Goal: Task Accomplishment & Management: Use online tool/utility

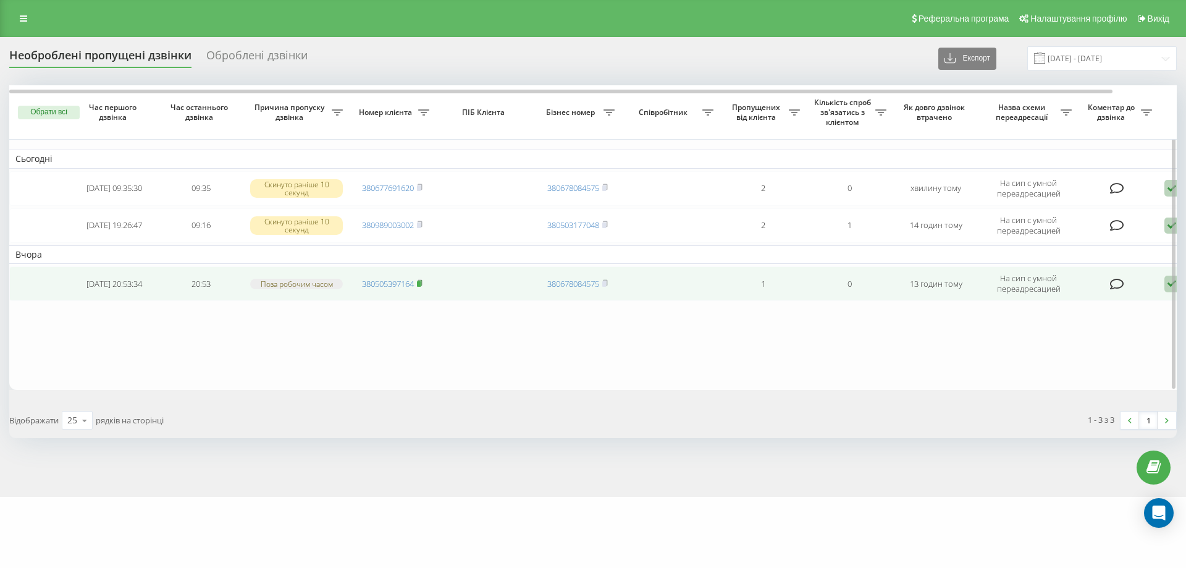
click at [420, 283] on rect at bounding box center [419, 284] width 4 height 6
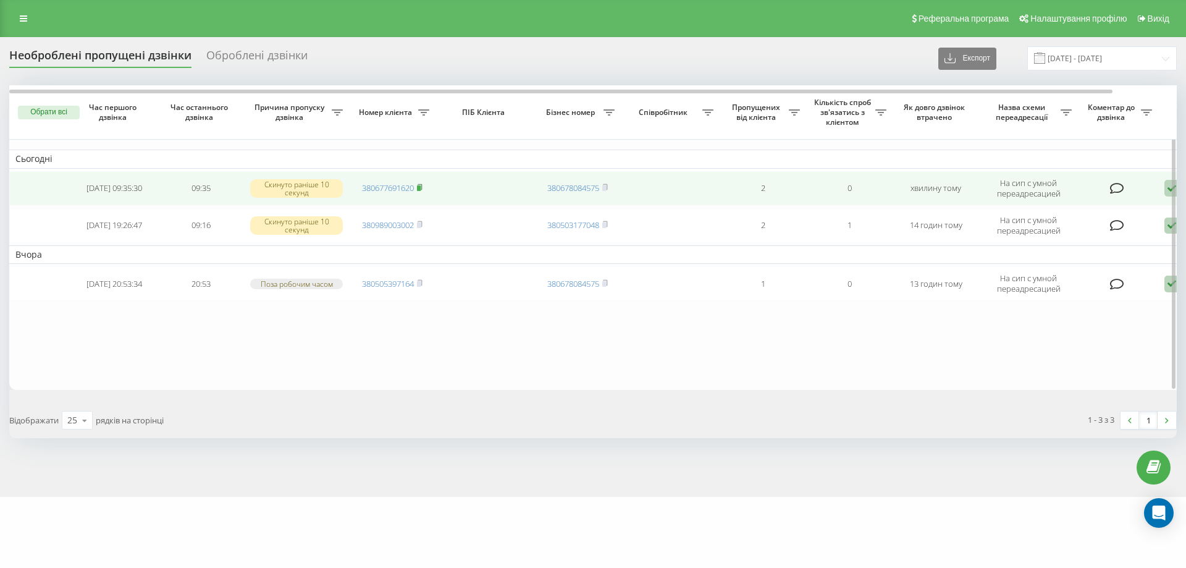
click at [420, 187] on rect at bounding box center [419, 188] width 4 height 6
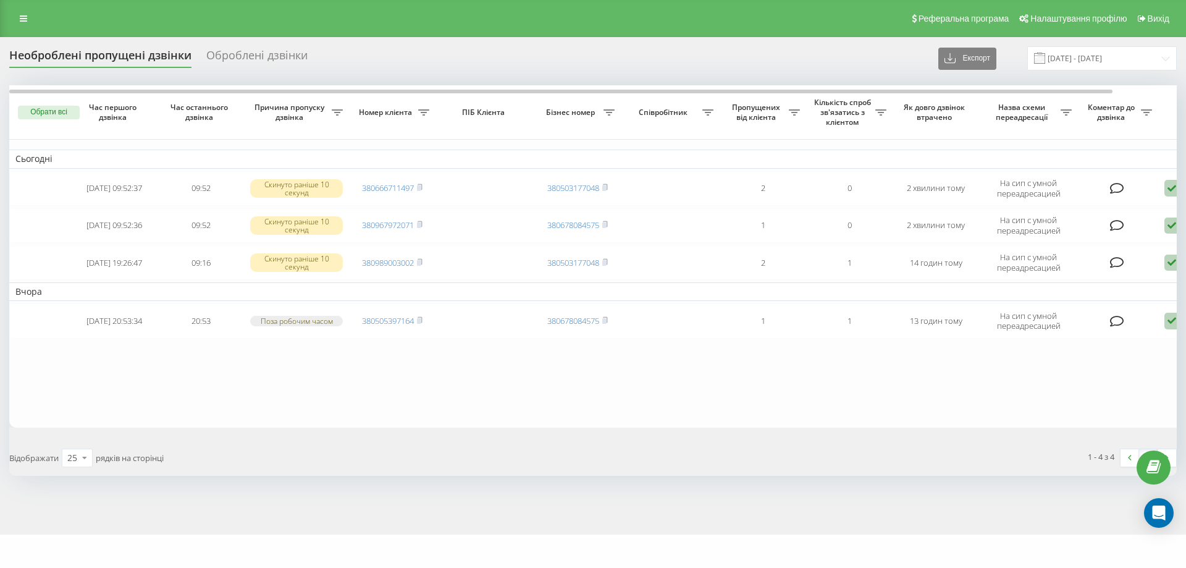
click at [0, 355] on div "Необроблені пропущені дзвінки Оброблені дзвінки Експорт .csv .xlsx [DATE] - [DA…" at bounding box center [593, 285] width 1186 height 497
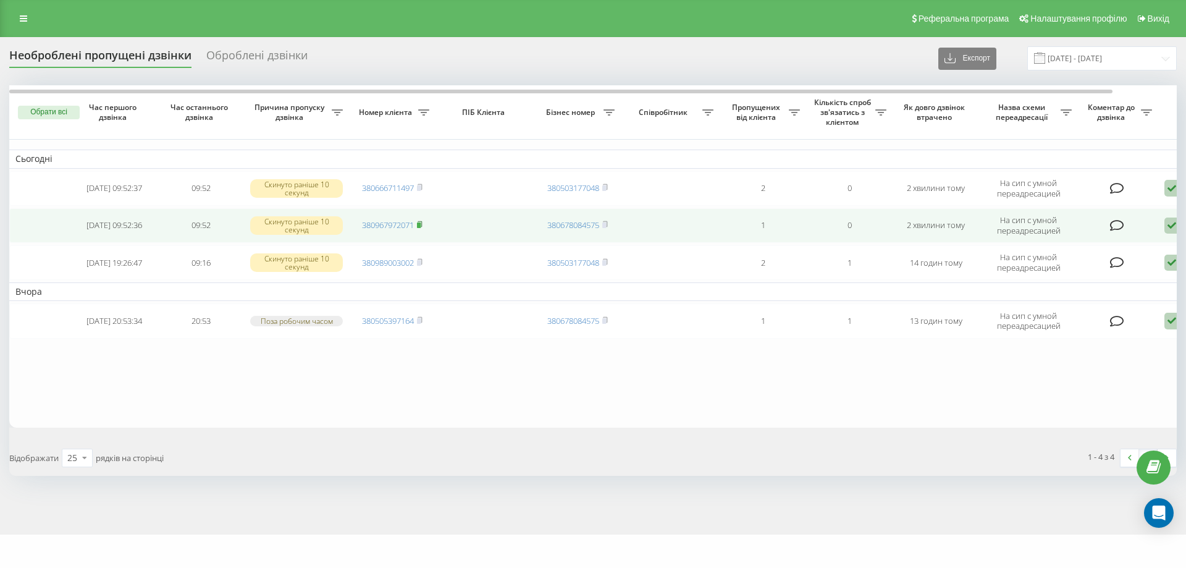
click at [420, 223] on rect at bounding box center [419, 225] width 4 height 6
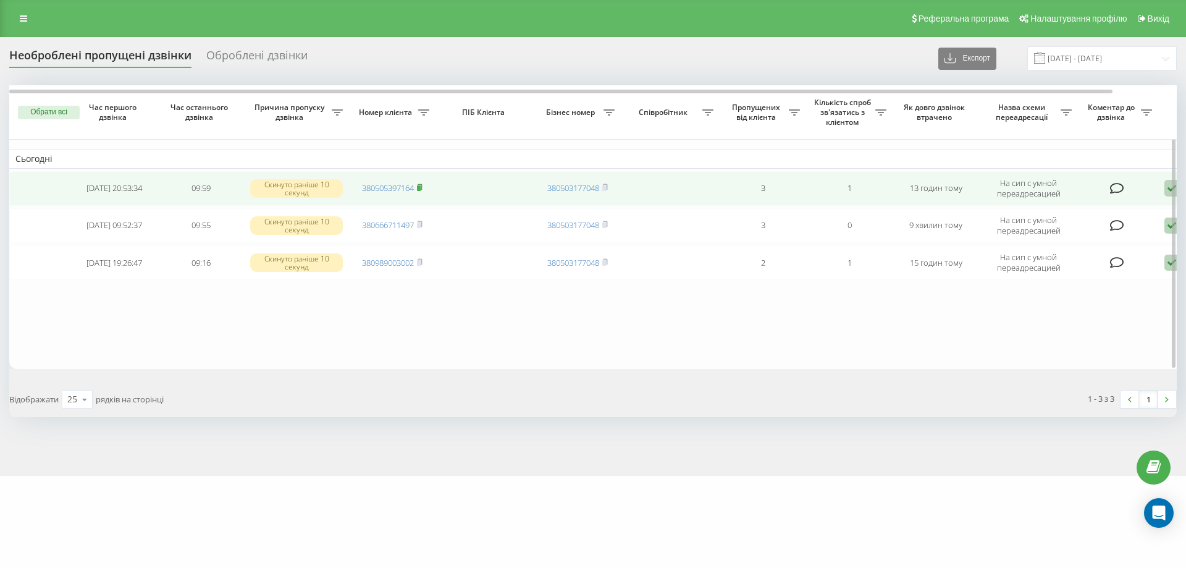
click at [421, 188] on rect at bounding box center [419, 188] width 4 height 6
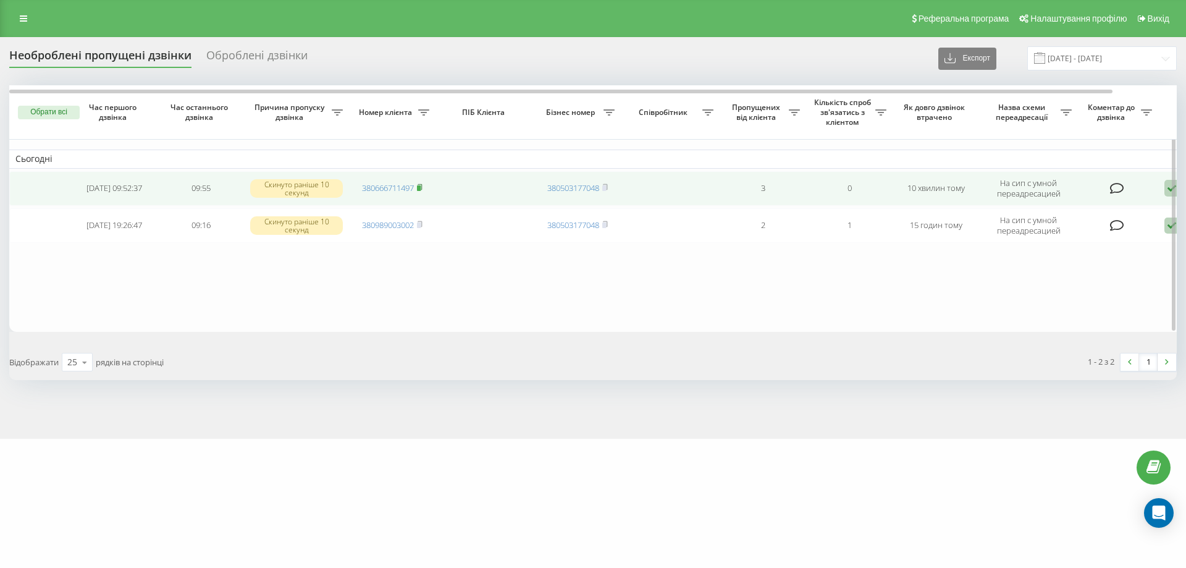
click at [422, 184] on icon at bounding box center [420, 187] width 4 height 6
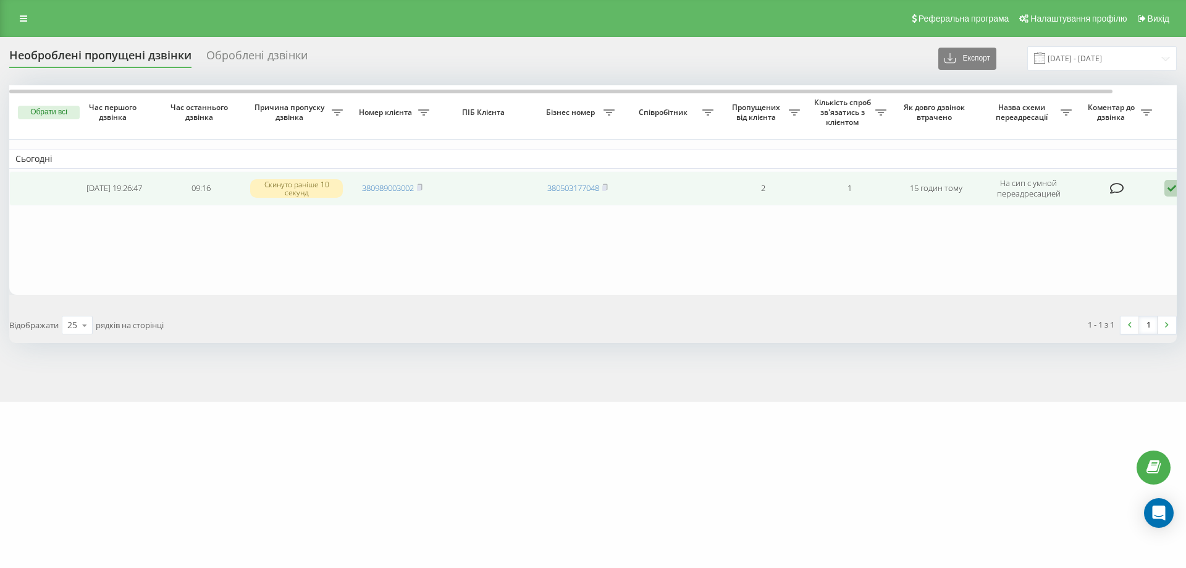
click at [424, 190] on td "380989003002" at bounding box center [392, 188] width 87 height 35
click at [421, 188] on rect at bounding box center [419, 188] width 4 height 6
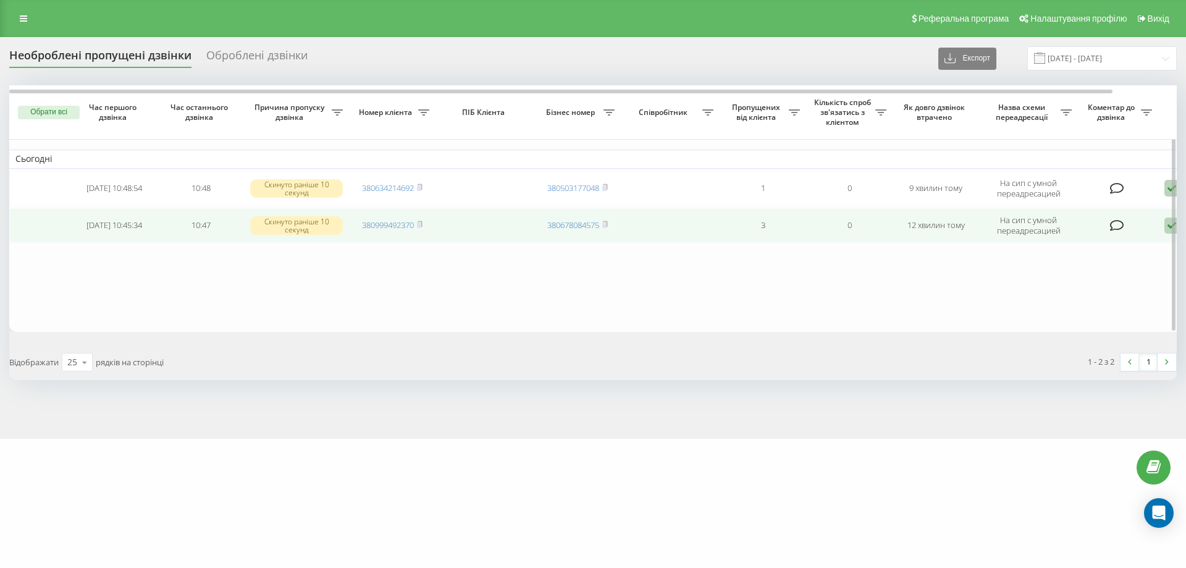
click at [1167, 224] on icon at bounding box center [1172, 225] width 15 height 17
click at [1073, 266] on span "Зв'язався з клієнтом за допомогою іншого каналу" at bounding box center [1119, 267] width 211 height 12
click at [420, 223] on rect at bounding box center [419, 225] width 4 height 6
click at [426, 222] on td "380978017017" at bounding box center [392, 225] width 87 height 35
click at [425, 227] on td "380978017017" at bounding box center [392, 225] width 87 height 35
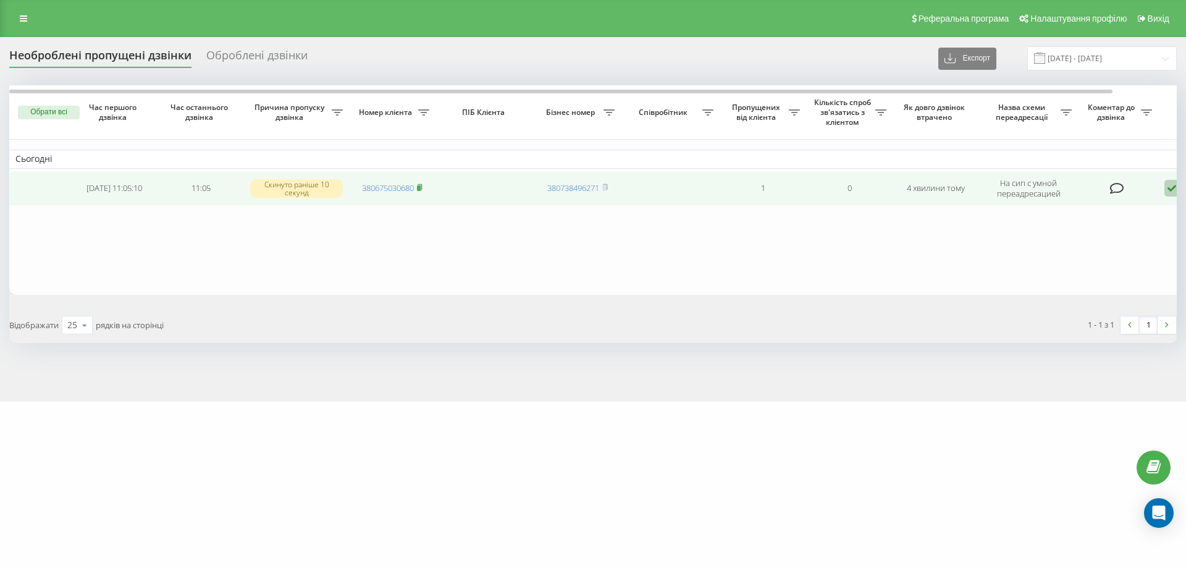
click at [422, 187] on icon at bounding box center [420, 187] width 4 height 6
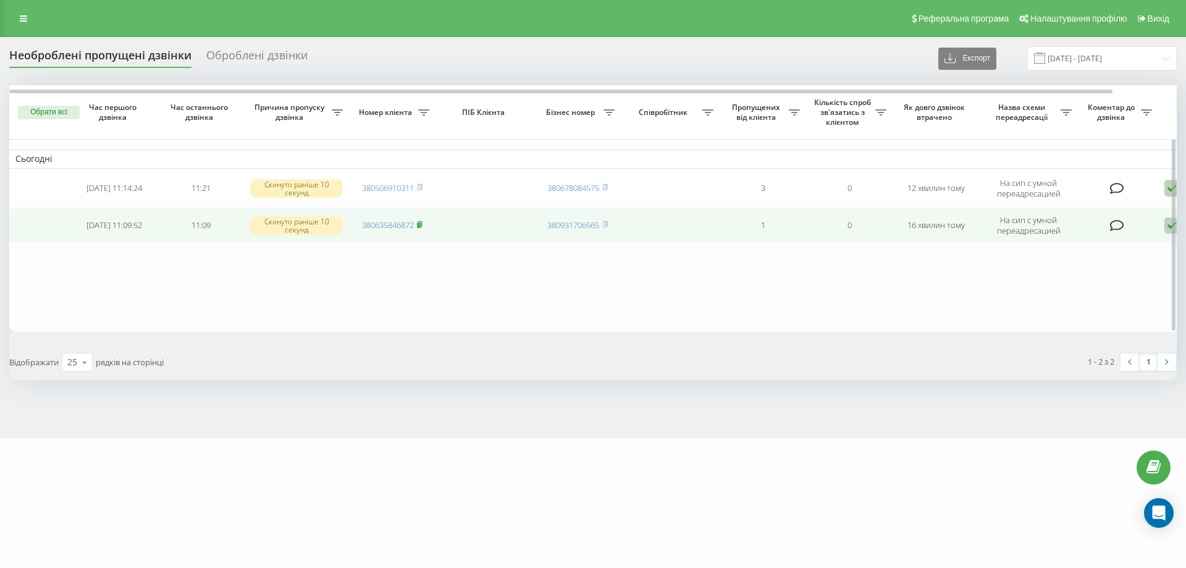
click at [423, 224] on icon at bounding box center [420, 224] width 6 height 7
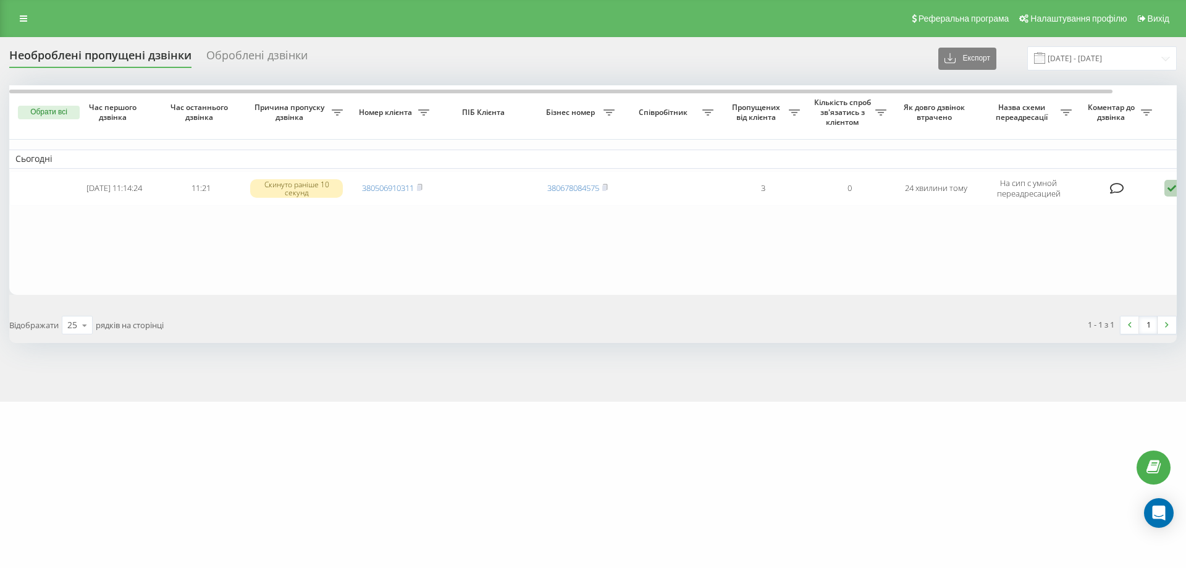
drag, startPoint x: 423, startPoint y: 187, endPoint x: 425, endPoint y: 207, distance: 19.9
click at [423, 187] on icon at bounding box center [420, 187] width 6 height 7
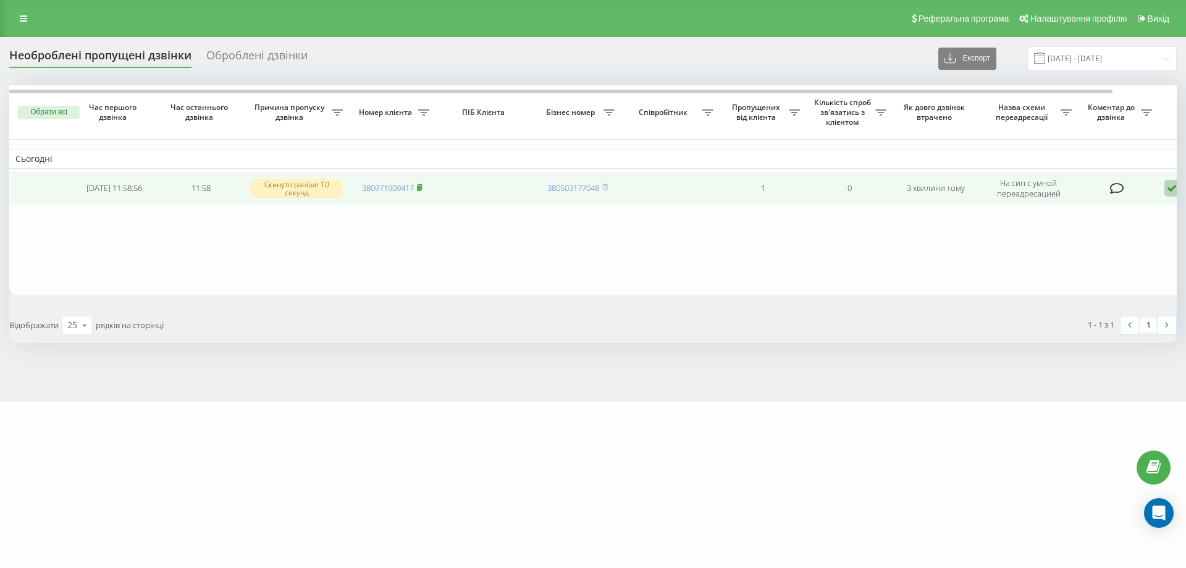
click at [422, 188] on icon at bounding box center [420, 187] width 4 height 6
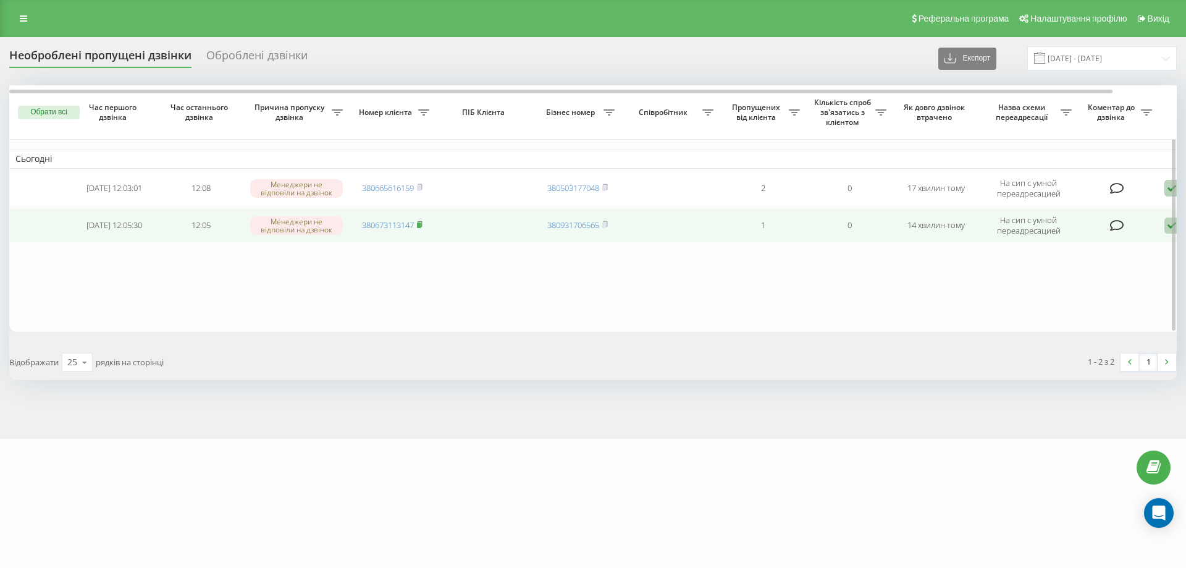
click at [420, 228] on rect at bounding box center [419, 225] width 4 height 6
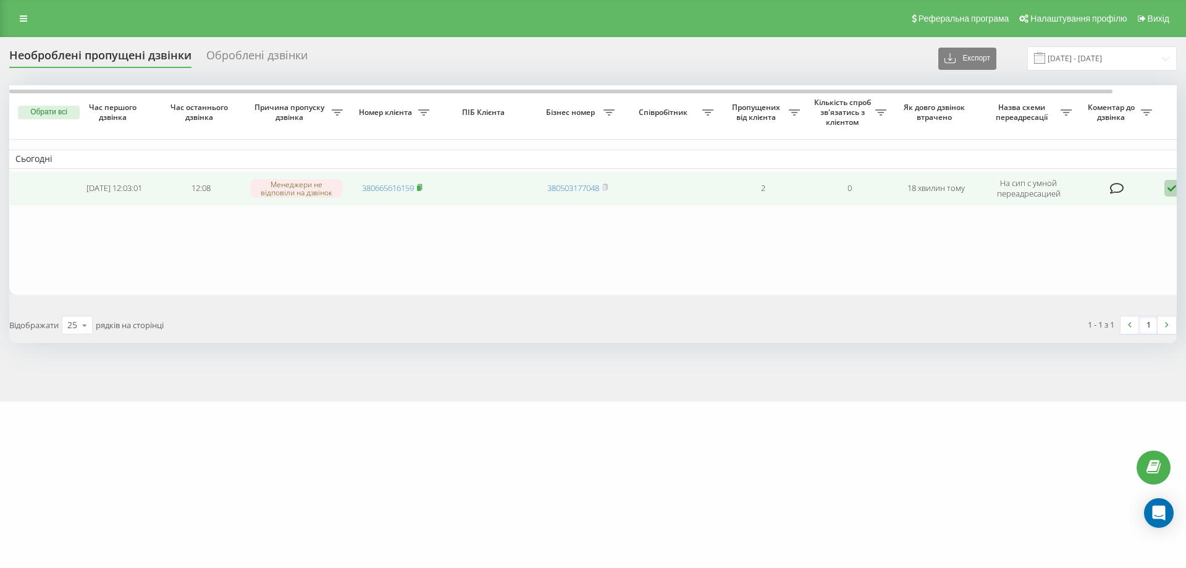
click at [423, 185] on icon at bounding box center [420, 187] width 6 height 7
click at [423, 187] on icon at bounding box center [420, 187] width 6 height 7
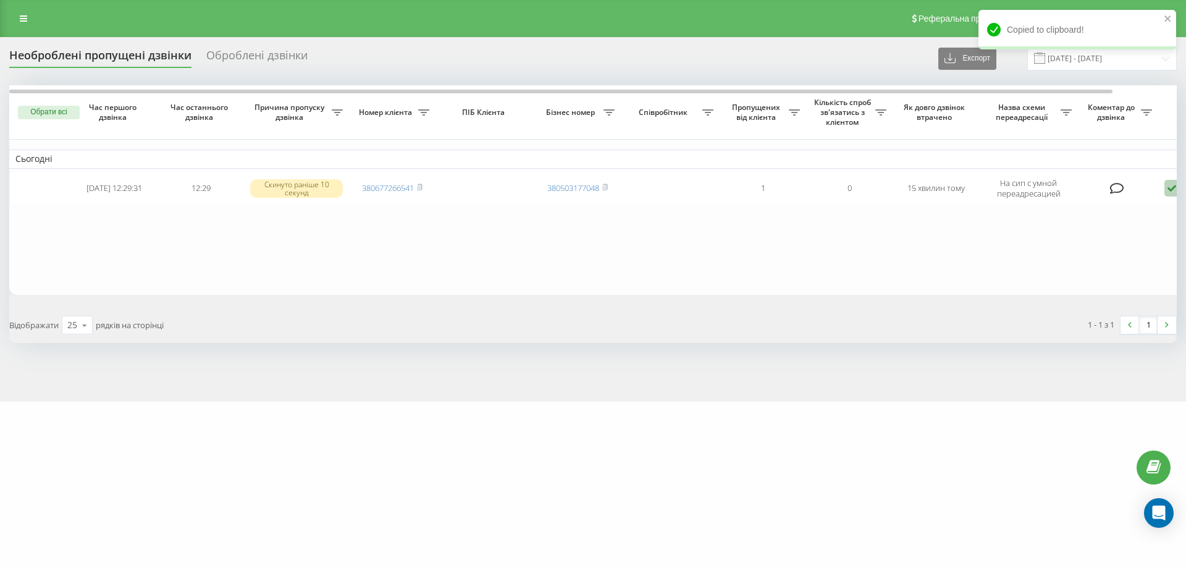
click at [415, 230] on table "Сьогодні 2025-08-19 12:29:31 12:29 Скинуто раніше 10 секунд 380677266541 380503…" at bounding box center [627, 189] width 1236 height 209
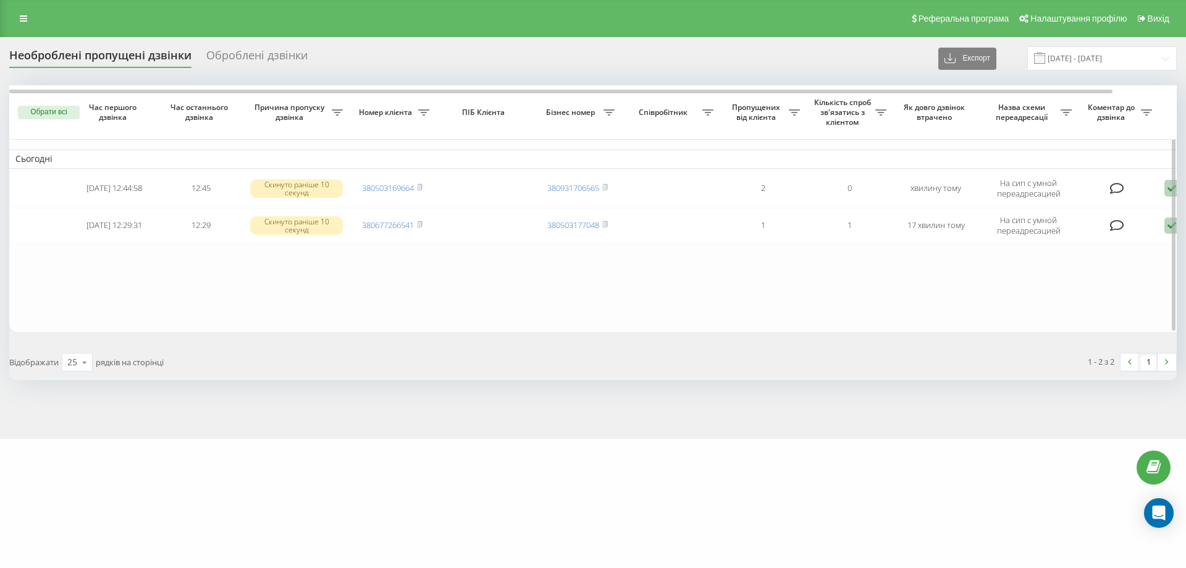
click at [398, 321] on table "Сьогодні 2025-08-19 12:44:58 12:45 Скинуто раніше 10 секунд 380503169664 380931…" at bounding box center [627, 208] width 1236 height 247
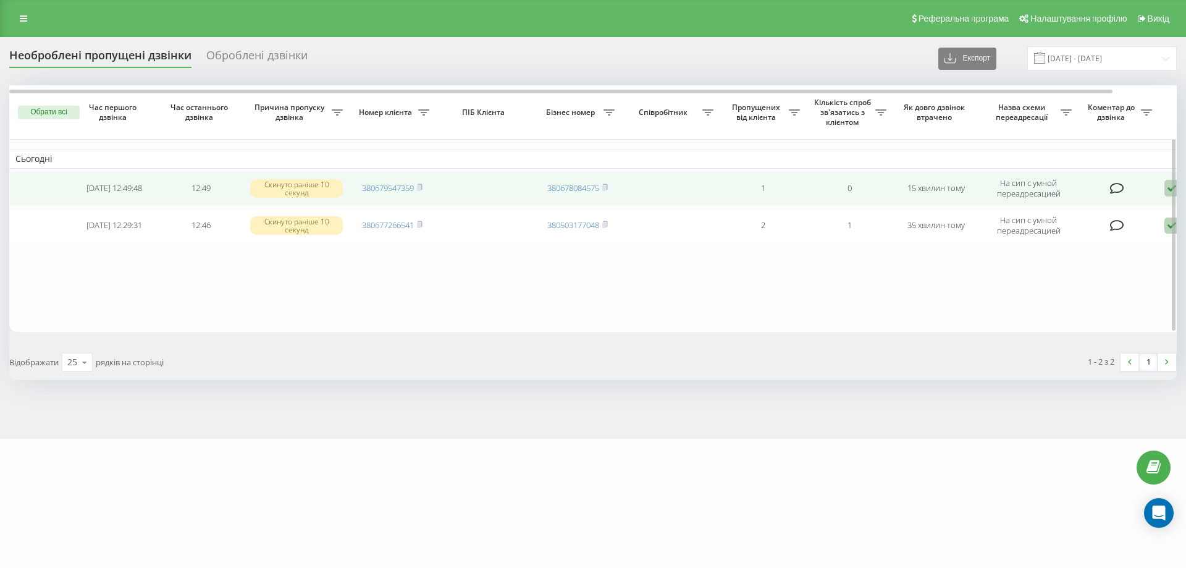
click at [424, 186] on td "380679547359" at bounding box center [392, 188] width 87 height 35
click at [421, 189] on rect at bounding box center [419, 188] width 4 height 6
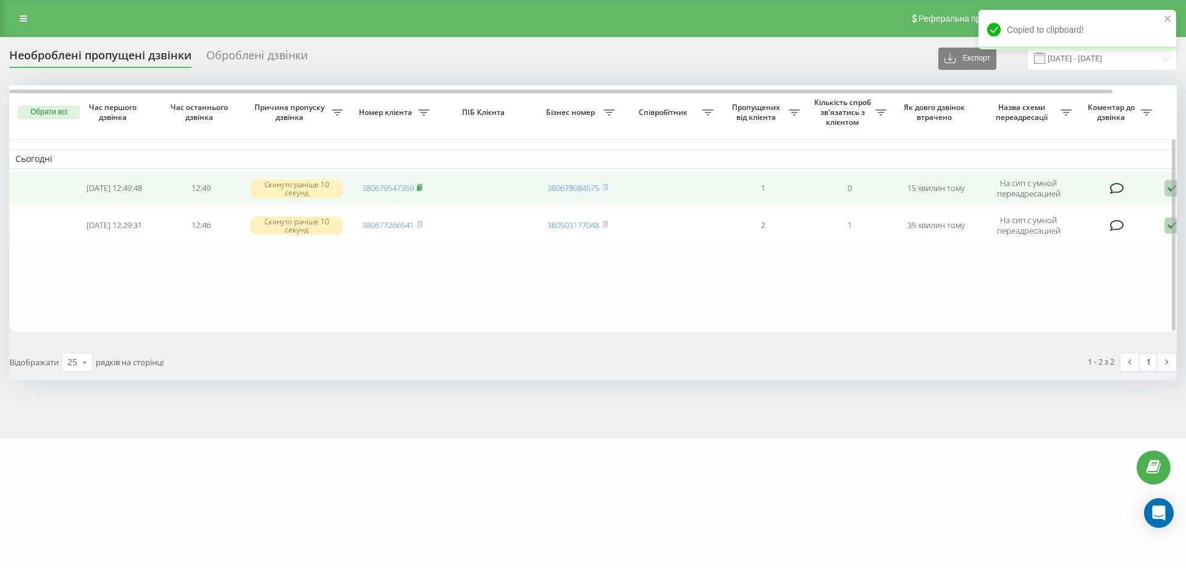
click at [421, 187] on rect at bounding box center [419, 188] width 4 height 6
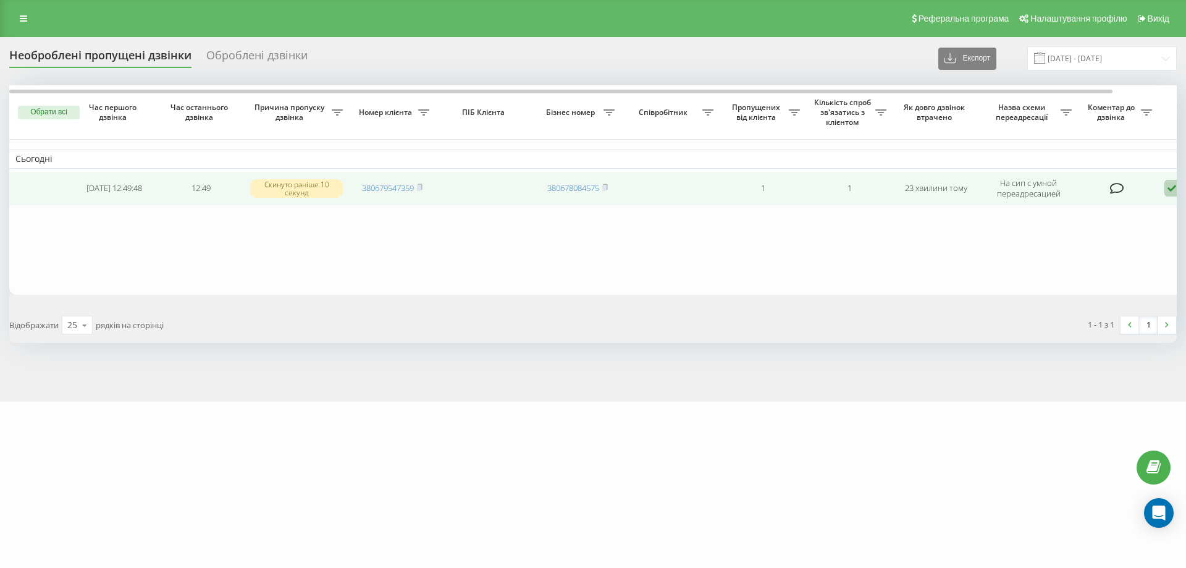
click at [1170, 188] on icon at bounding box center [1172, 188] width 15 height 17
click at [1063, 206] on span "Не вдалося зв'язатися" at bounding box center [1061, 208] width 95 height 12
click at [420, 187] on rect at bounding box center [419, 188] width 4 height 6
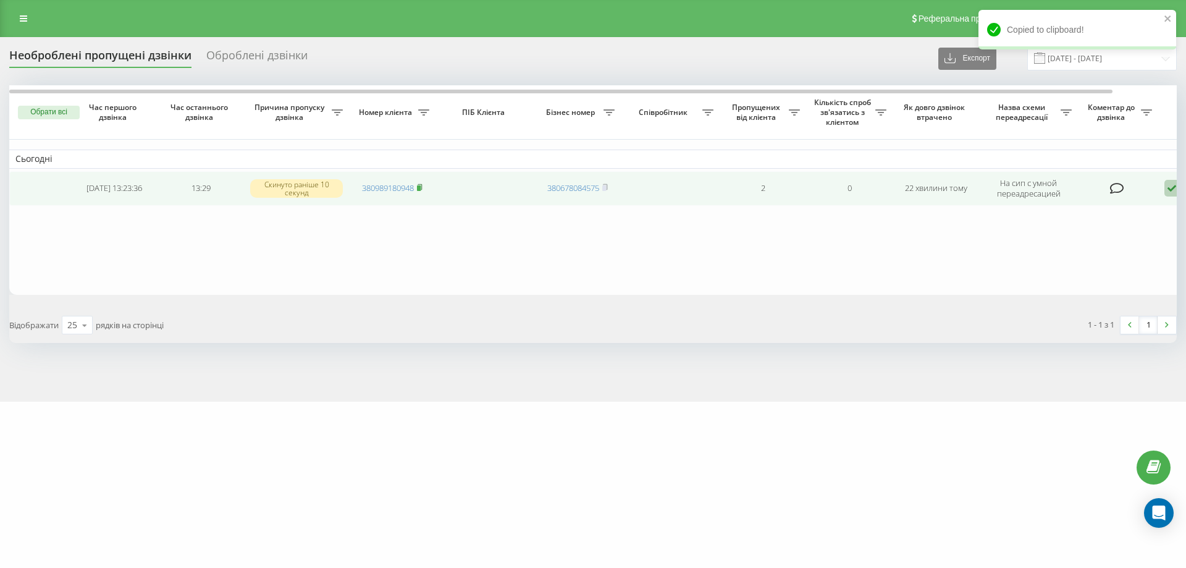
click at [421, 187] on rect at bounding box center [419, 188] width 4 height 6
click at [421, 189] on rect at bounding box center [419, 188] width 4 height 6
